Goal: Information Seeking & Learning: Learn about a topic

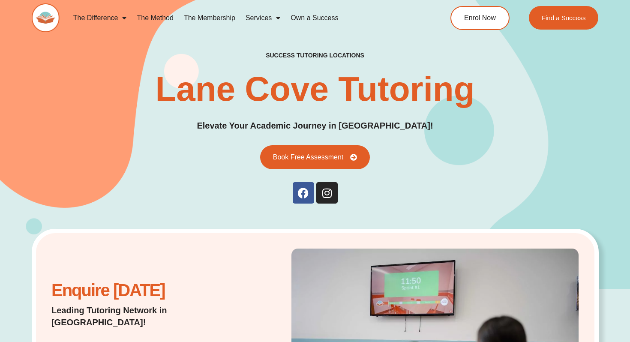
click at [163, 13] on link "The Method" at bounding box center [155, 18] width 47 height 20
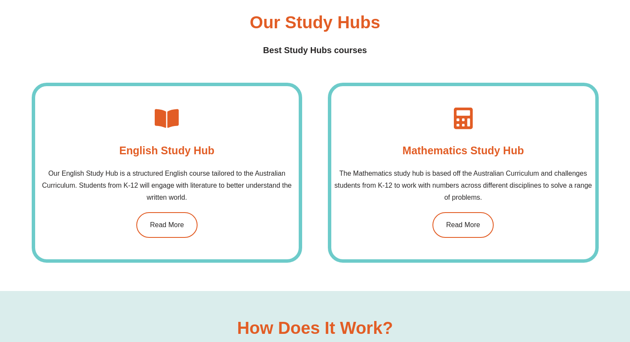
scroll to position [618, 0]
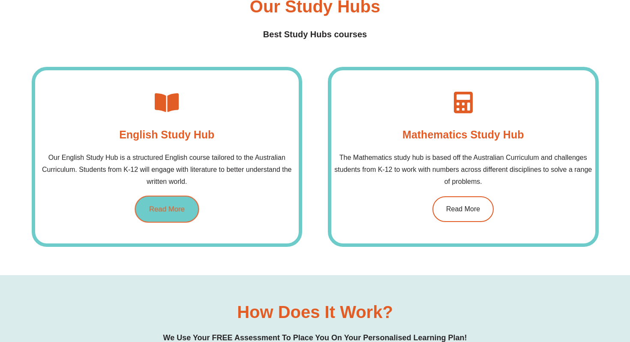
click at [153, 208] on span "Read More" at bounding box center [167, 208] width 36 height 7
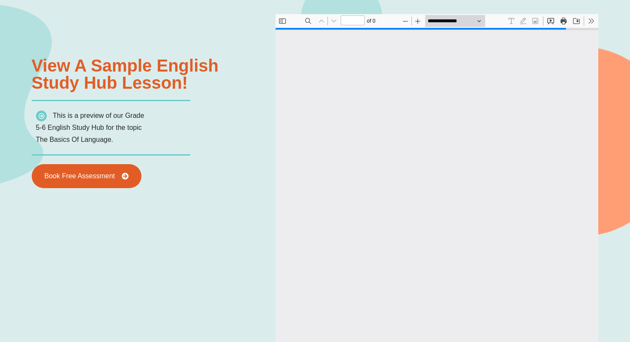
scroll to position [961, 0]
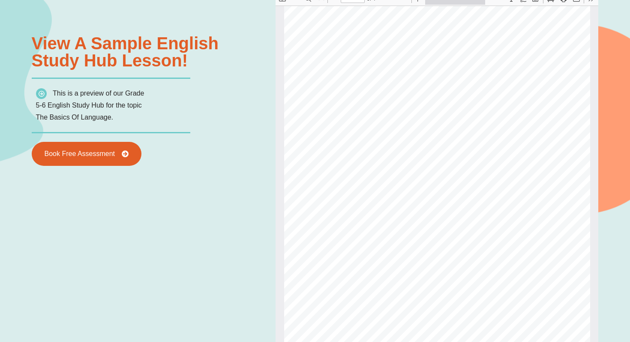
type input "*"
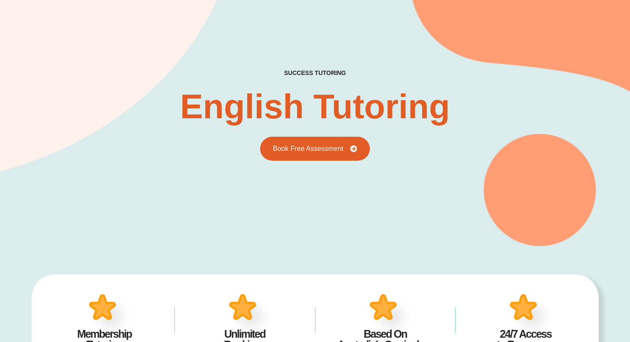
scroll to position [0, 0]
